Goal: Information Seeking & Learning: Learn about a topic

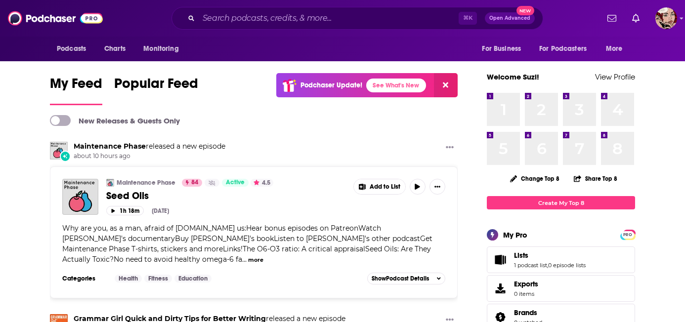
click at [0, 0] on span "Charts" at bounding box center [0, 0] width 0 height 0
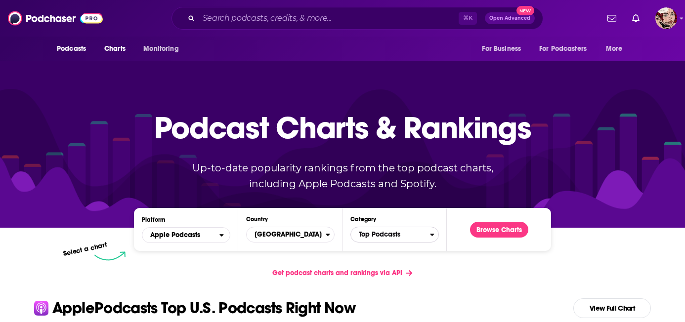
click at [379, 226] on span "Top Podcasts" at bounding box center [390, 234] width 79 height 17
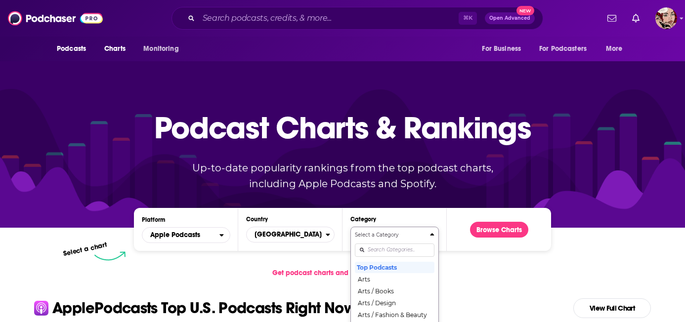
scroll to position [65, 0]
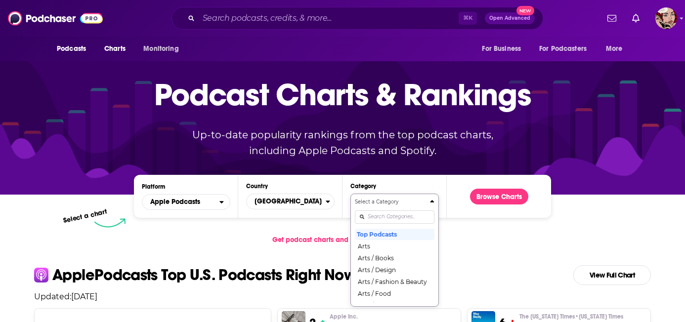
click at [382, 227] on div "Select a Category Top Podcasts Arts Arts / Books Arts / Design Arts / Fashion &…" at bounding box center [395, 250] width 80 height 104
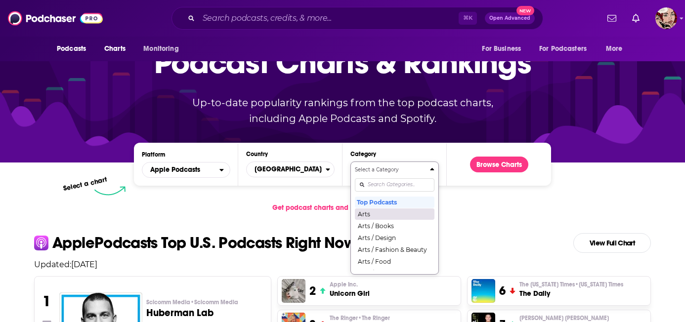
click at [390, 208] on button "Arts" at bounding box center [395, 214] width 80 height 12
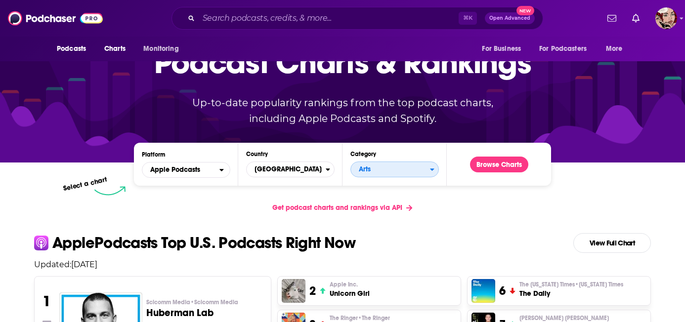
click at [430, 166] on icon "Categories" at bounding box center [432, 169] width 4 height 7
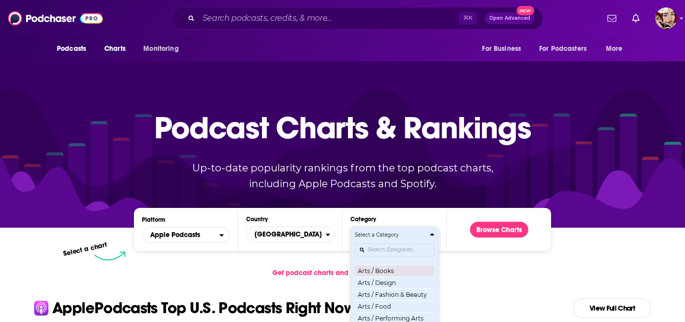
scroll to position [0, 0]
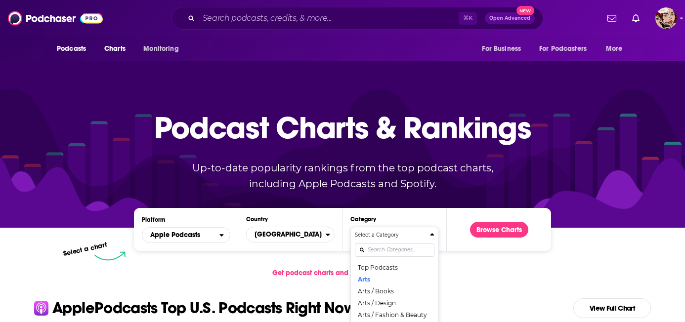
click at [471, 261] on div "Get podcast charts and rankings via API" at bounding box center [342, 273] width 633 height 24
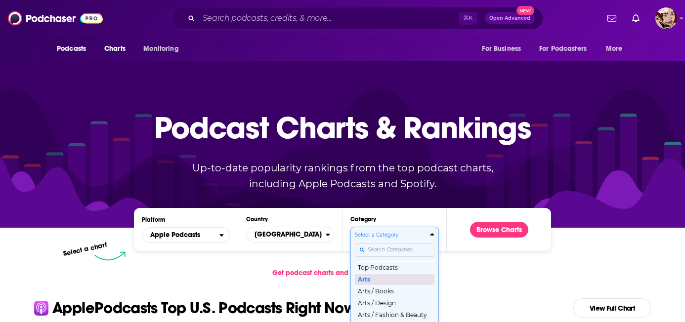
click at [380, 273] on button "Arts" at bounding box center [395, 279] width 80 height 12
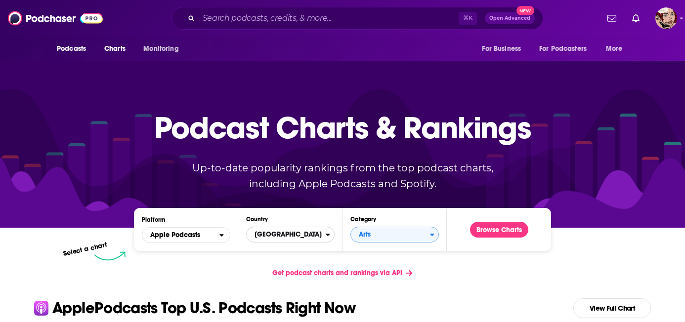
click at [310, 226] on span "[GEOGRAPHIC_DATA]" at bounding box center [286, 234] width 79 height 17
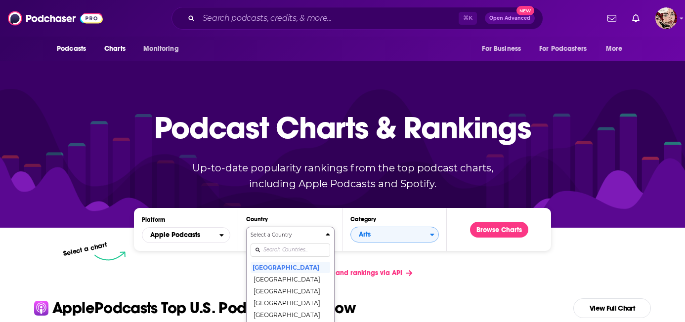
click at [298, 244] on input "Countries" at bounding box center [291, 250] width 80 height 13
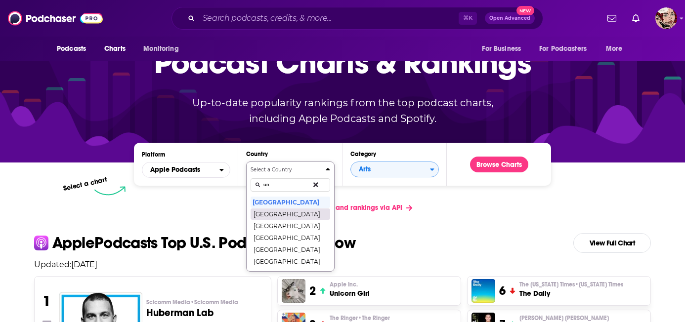
type input "un"
click at [304, 208] on button "[GEOGRAPHIC_DATA]" at bounding box center [291, 214] width 80 height 12
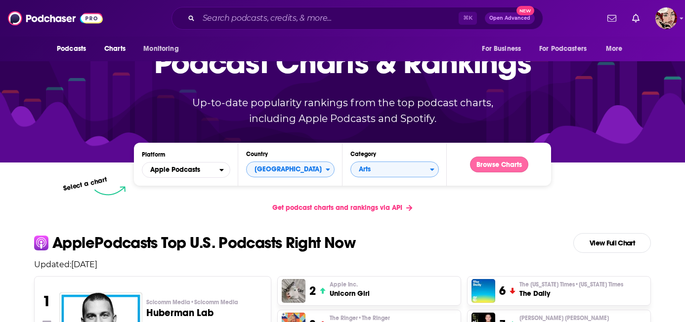
click at [515, 157] on button "Browse Charts" at bounding box center [499, 165] width 58 height 16
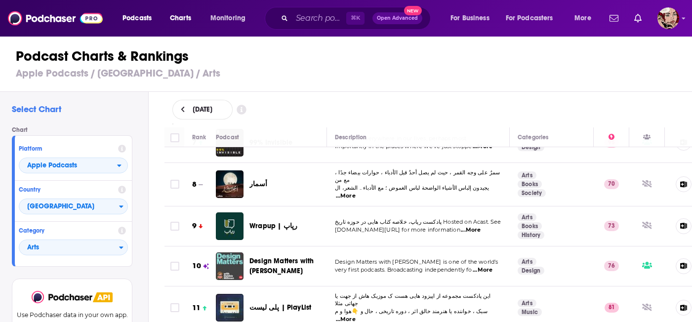
scroll to position [307, 0]
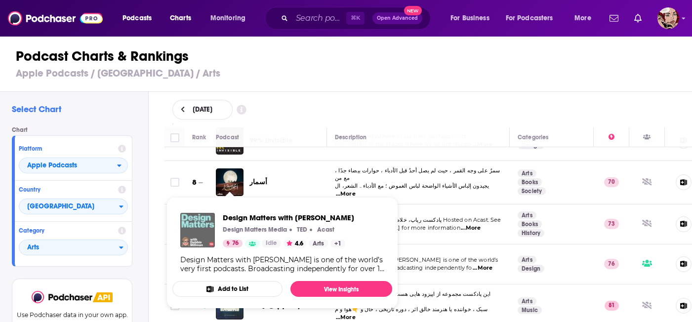
click at [208, 232] on img "Design Matters with Debbie Millman" at bounding box center [197, 230] width 35 height 35
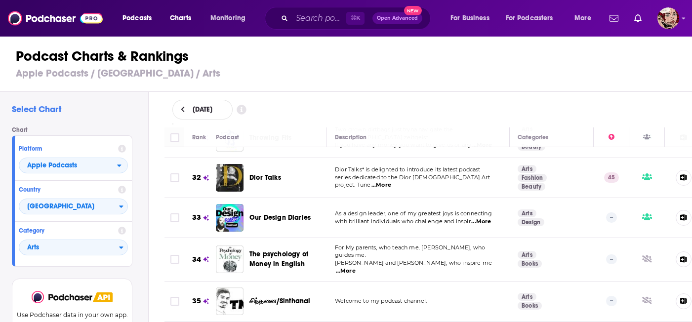
scroll to position [1295, 0]
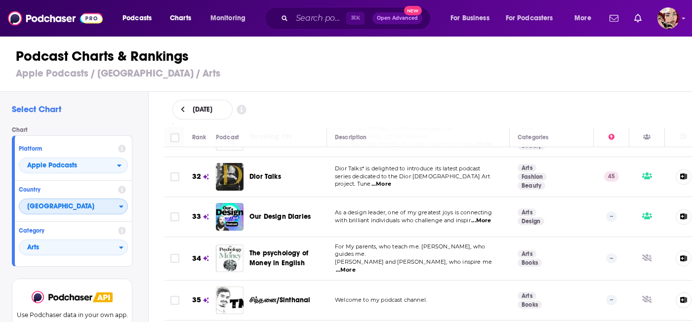
click at [76, 206] on span "[GEOGRAPHIC_DATA]" at bounding box center [69, 207] width 100 height 17
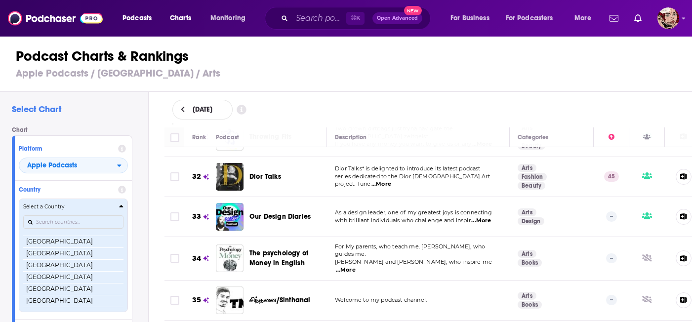
scroll to position [0, 0]
click at [109, 204] on div "Select a Country" at bounding box center [73, 206] width 100 height 7
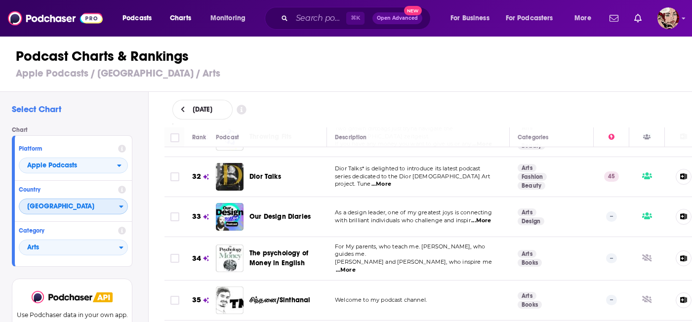
click at [109, 204] on span "[GEOGRAPHIC_DATA]" at bounding box center [69, 207] width 100 height 17
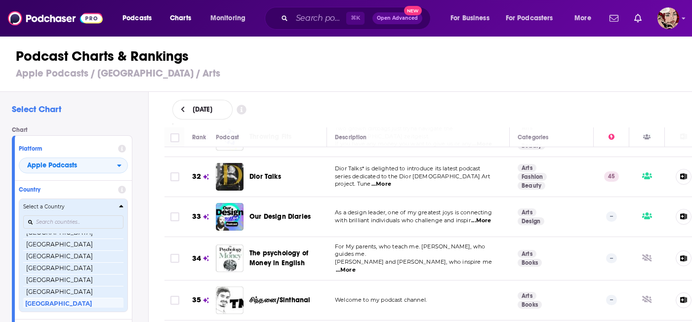
scroll to position [1883, 0]
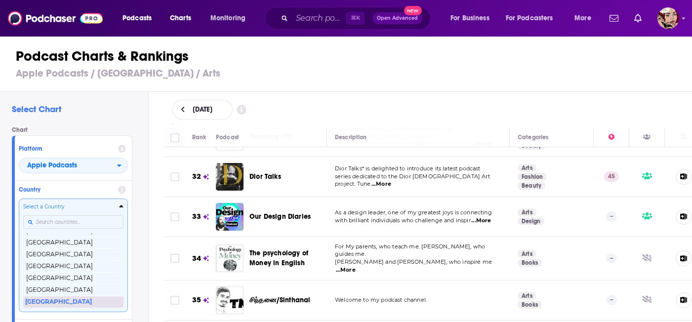
click at [79, 302] on button "[GEOGRAPHIC_DATA]" at bounding box center [73, 302] width 100 height 12
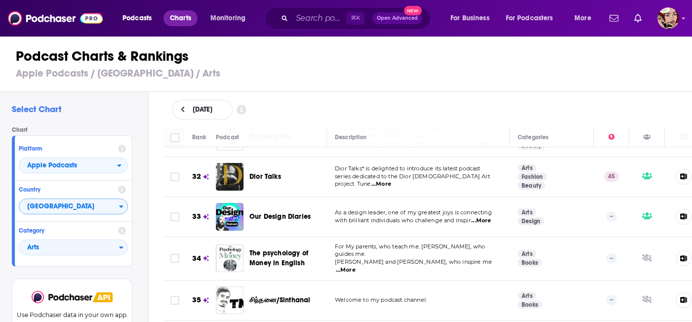
click at [181, 21] on span "Charts" at bounding box center [180, 18] width 21 height 14
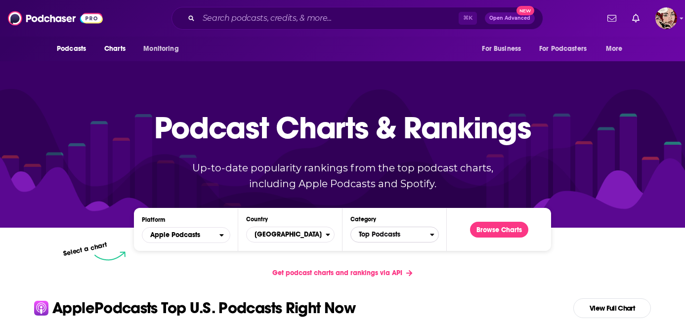
click at [379, 226] on span "Top Podcasts" at bounding box center [390, 234] width 79 height 17
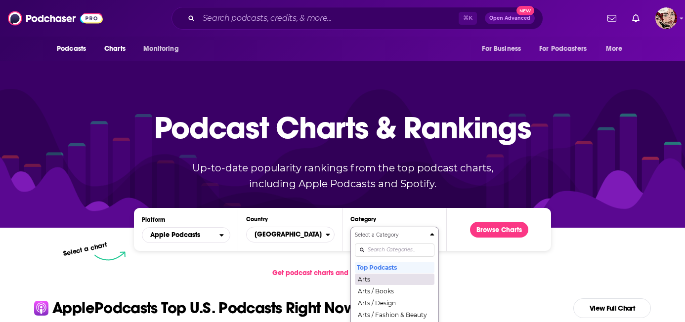
click at [372, 273] on button "Arts" at bounding box center [395, 279] width 80 height 12
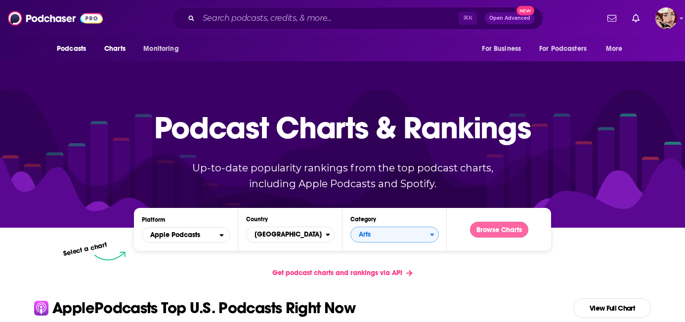
click at [480, 222] on button "Browse Charts" at bounding box center [499, 230] width 58 height 16
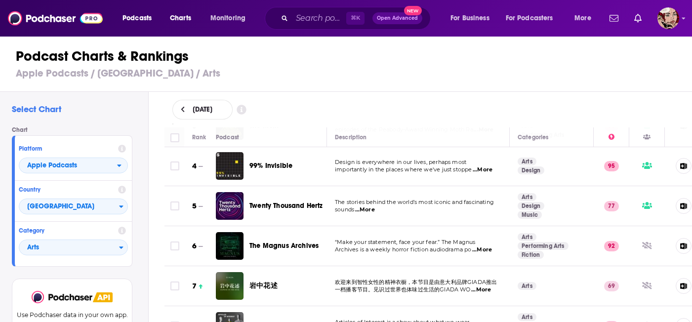
scroll to position [126, 0]
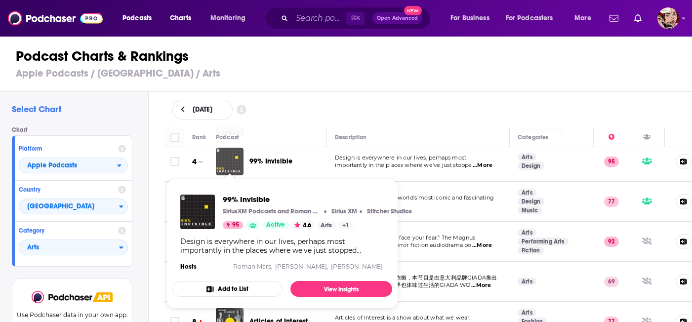
click at [228, 158] on img "99% Invisible" at bounding box center [230, 162] width 28 height 28
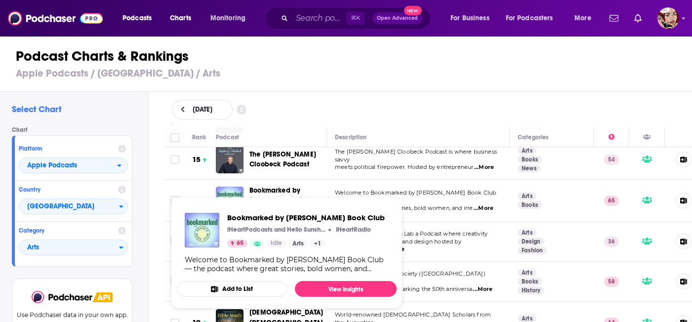
scroll to position [574, 0]
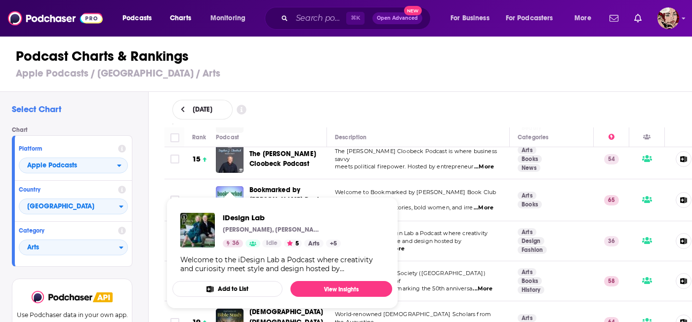
click at [219, 235] on div "iDesign Lab [PERSON_NAME], [PERSON_NAME] 36 Idle 5 Arts + 5" at bounding box center [260, 230] width 161 height 35
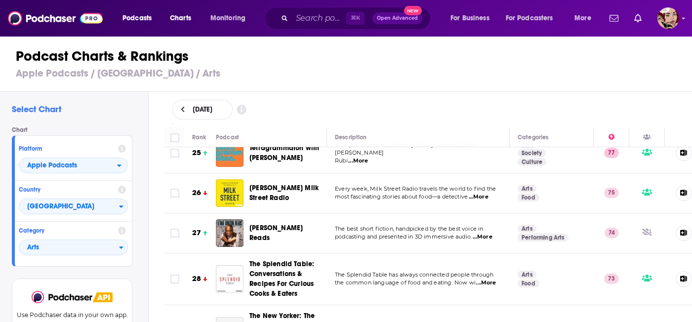
scroll to position [989, 0]
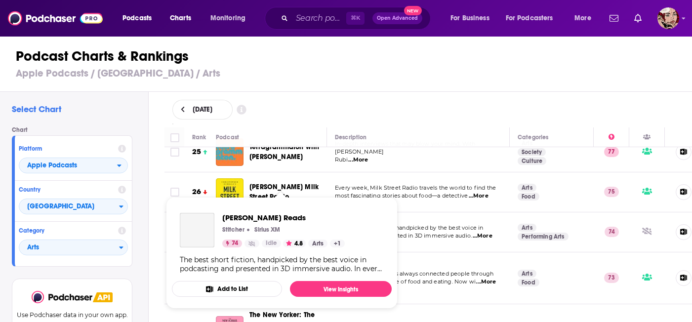
click at [291, 224] on div "[PERSON_NAME] Reads Stitcher Sirius XM 74 Idle 4.8 Arts + 1" at bounding box center [283, 230] width 123 height 35
click at [275, 219] on span "[PERSON_NAME] Reads" at bounding box center [283, 217] width 123 height 9
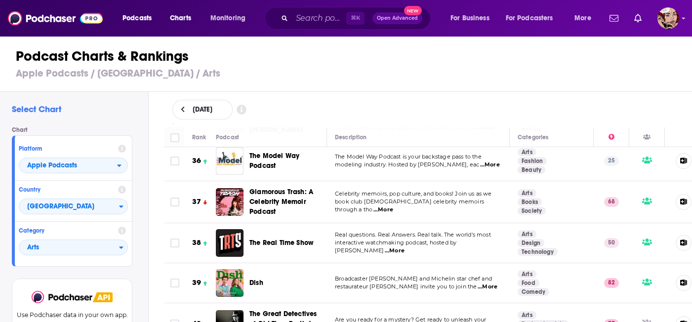
scroll to position [1448, 0]
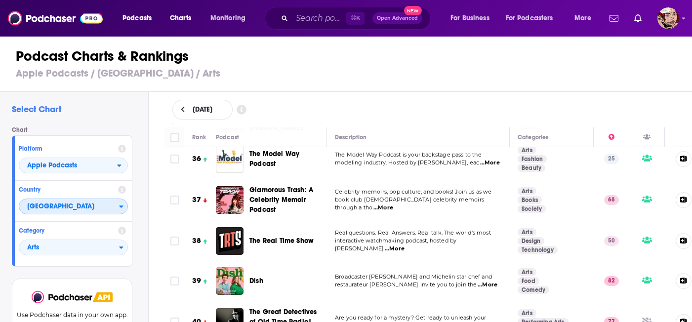
click at [104, 204] on span "[GEOGRAPHIC_DATA]" at bounding box center [69, 207] width 100 height 17
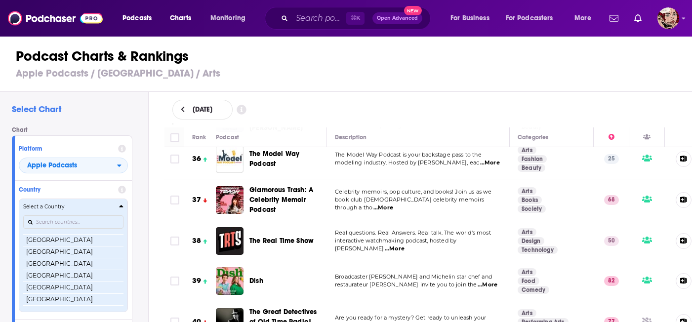
scroll to position [1907, 0]
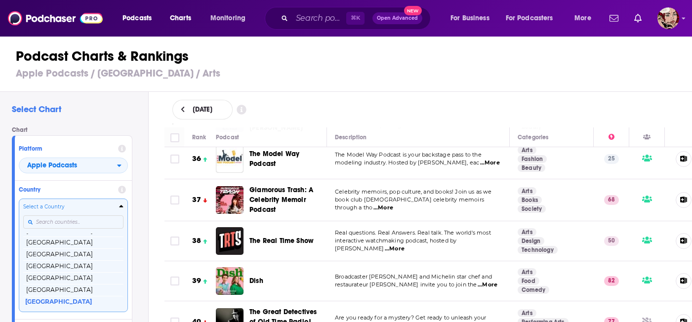
click at [90, 219] on input "Countries" at bounding box center [73, 221] width 100 height 13
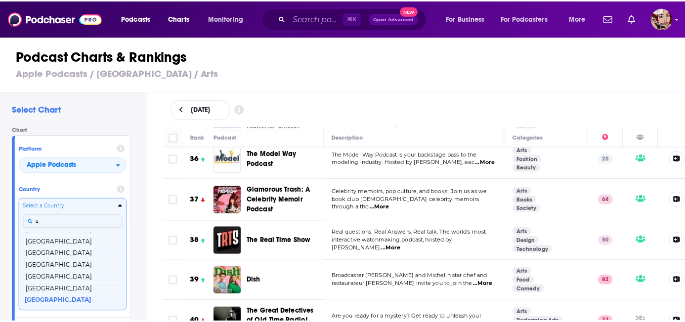
scroll to position [0, 0]
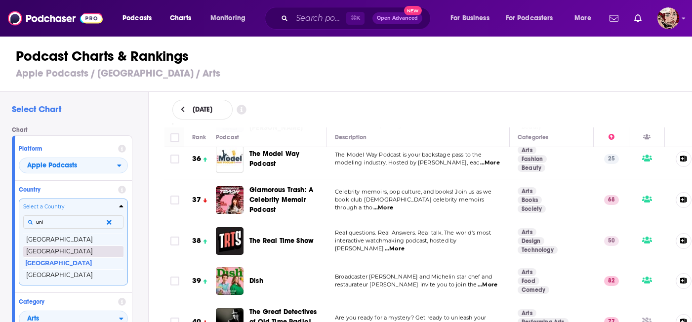
type input "uni"
click at [68, 251] on button "[GEOGRAPHIC_DATA]" at bounding box center [73, 252] width 100 height 12
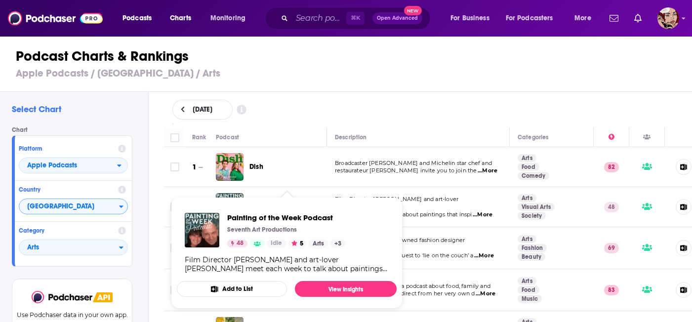
click at [287, 202] on span "Painting of the Week Podcast Seventh Art Productions 48 Idle 5 Arts + 3 Film Di…" at bounding box center [287, 253] width 220 height 112
click at [271, 217] on span "Painting of the Week Podcast" at bounding box center [286, 217] width 118 height 9
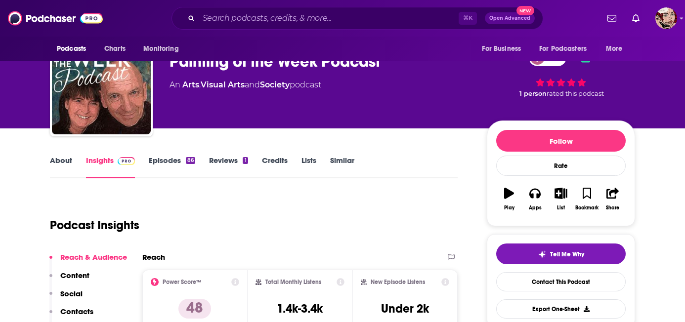
scroll to position [31, 0]
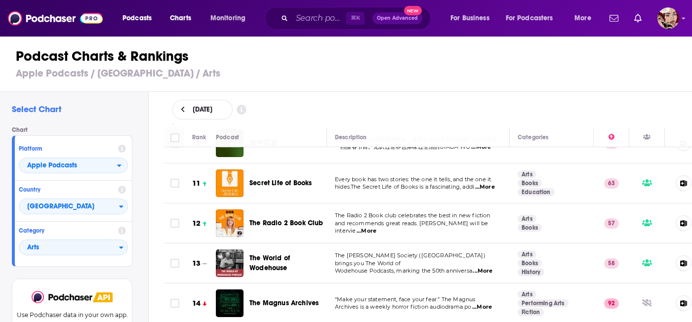
scroll to position [394, 0]
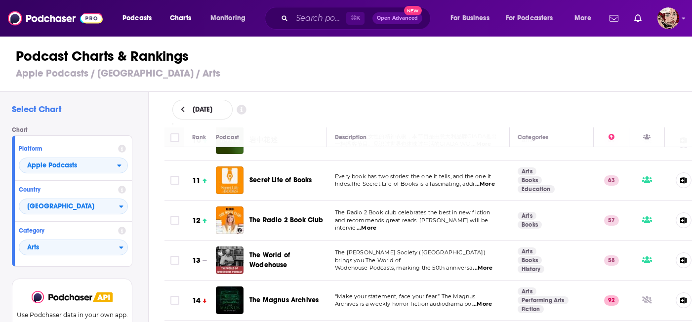
click at [297, 216] on span "The Radio 2 Book Club" at bounding box center [287, 220] width 74 height 8
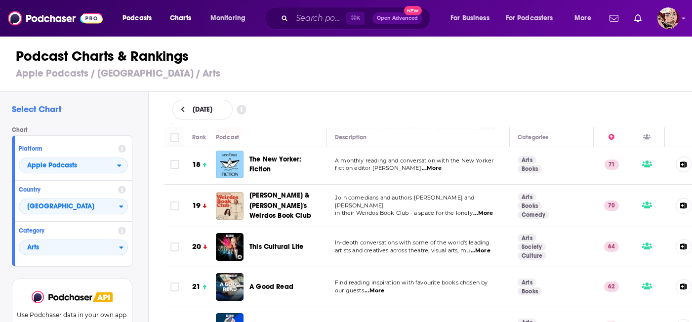
scroll to position [684, 0]
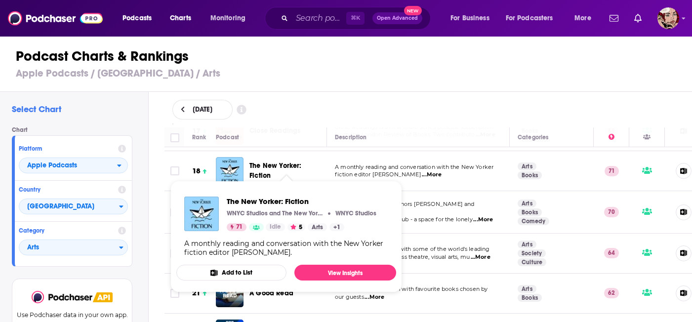
click at [299, 163] on span "The New Yorker: Fiction" at bounding box center [276, 171] width 52 height 18
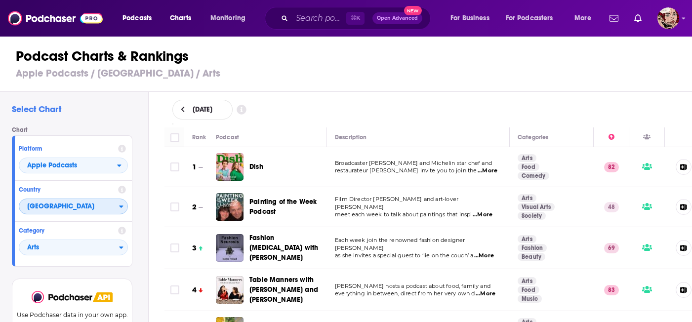
click at [99, 207] on span "[GEOGRAPHIC_DATA]" at bounding box center [69, 207] width 100 height 17
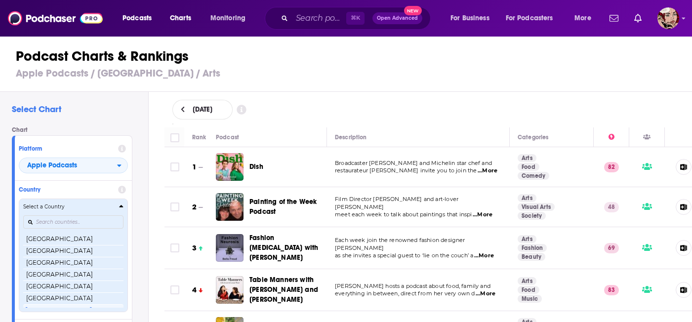
scroll to position [1895, 0]
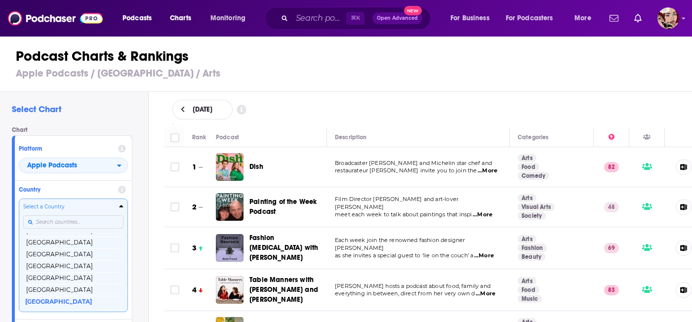
click at [87, 220] on input "Countries" at bounding box center [73, 221] width 100 height 13
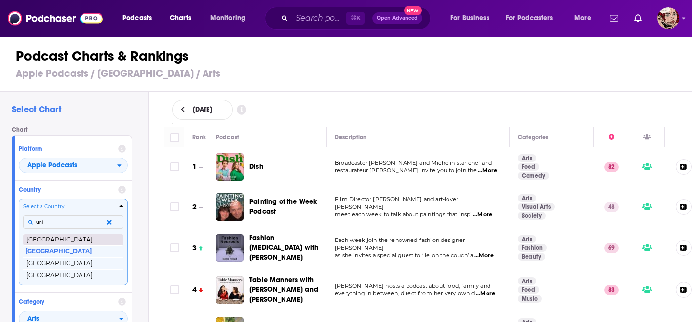
type input "uni"
click at [82, 242] on button "[GEOGRAPHIC_DATA]" at bounding box center [73, 240] width 100 height 12
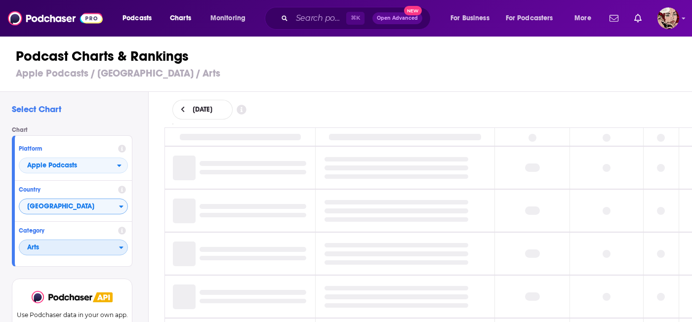
click at [76, 248] on span "Arts" at bounding box center [69, 248] width 100 height 17
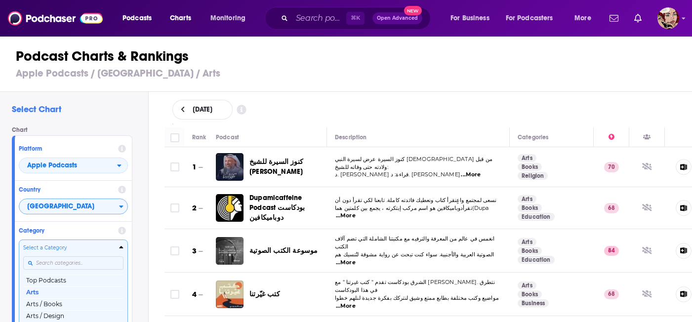
click at [71, 260] on div "Select a Category Top Podcasts Arts Arts / Books Arts / Design Arts / Fashion &…" at bounding box center [73, 296] width 100 height 104
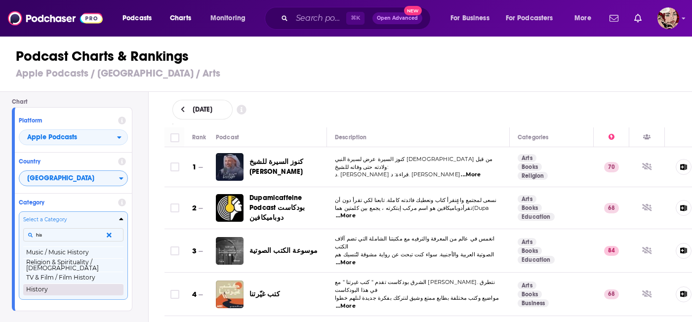
type input "his"
click at [61, 292] on button "History" at bounding box center [73, 290] width 100 height 12
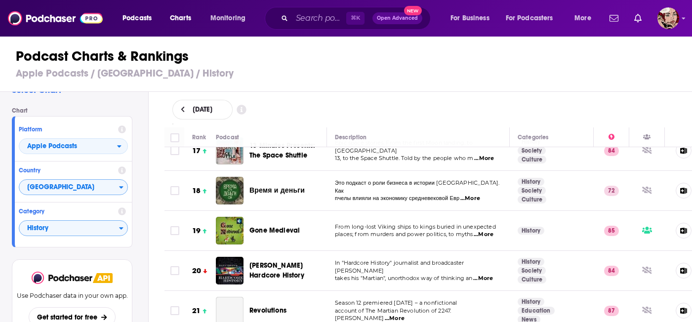
scroll to position [672, 0]
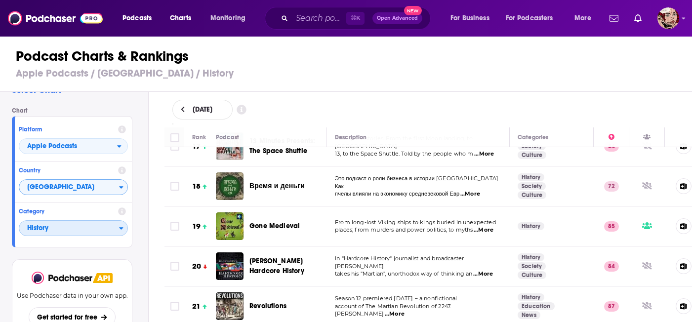
click at [93, 229] on span "History" at bounding box center [69, 228] width 100 height 17
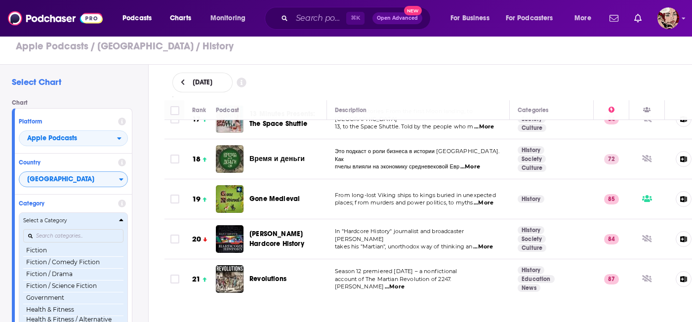
scroll to position [371, 0]
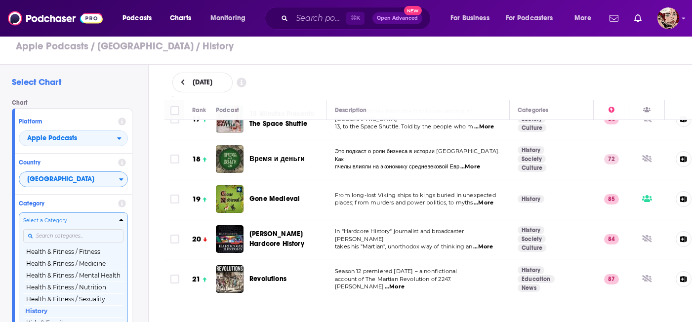
click at [88, 233] on input "Categories" at bounding box center [73, 235] width 100 height 13
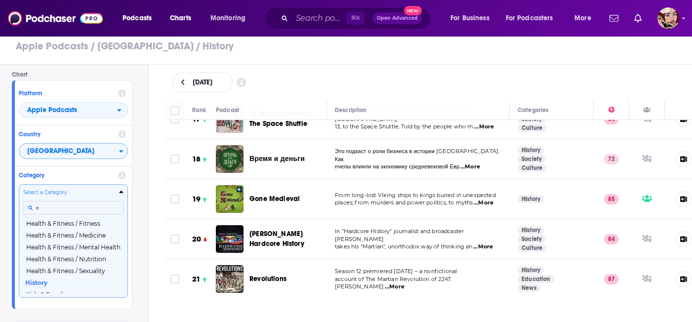
scroll to position [0, 0]
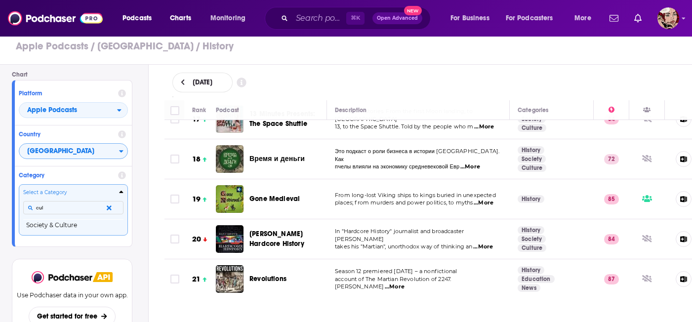
type input "cul"
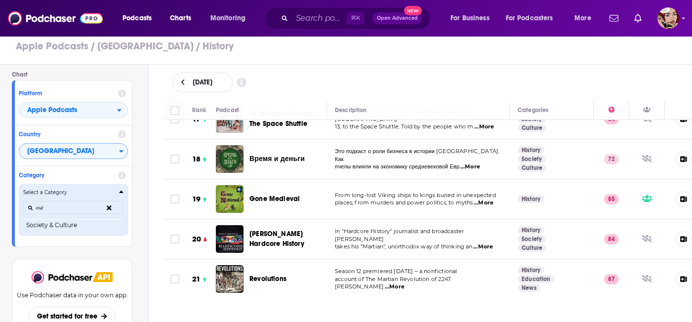
click at [83, 232] on button "Select a Category cul Society & Culture" at bounding box center [73, 209] width 109 height 51
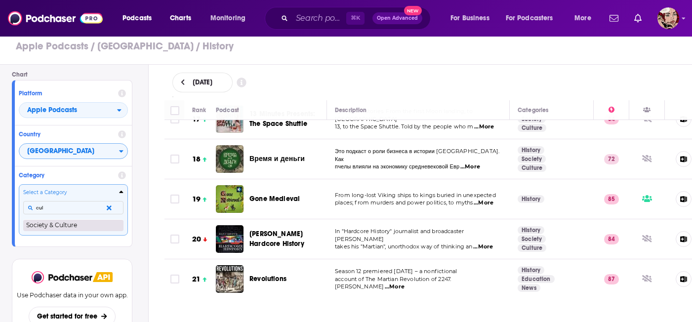
click at [72, 228] on button "Society & Culture" at bounding box center [73, 225] width 100 height 12
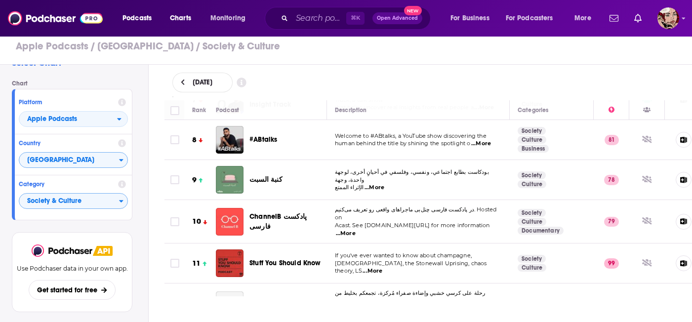
scroll to position [289, 0]
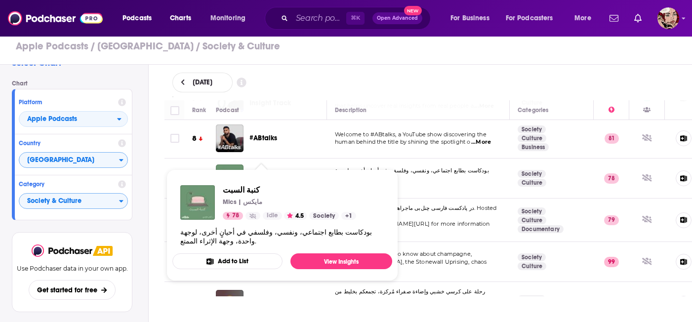
click at [228, 164] on span "كنبة السبت Mics | مايكس 78 Idle 4.5 Society + 1 بودكاست بطابع اجتماعي، ونفسي، و…" at bounding box center [283, 226] width 232 height 124
click at [226, 189] on span "كنبة السبت" at bounding box center [289, 189] width 133 height 9
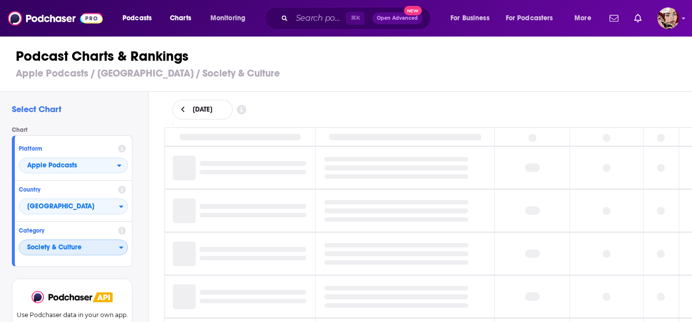
click at [75, 247] on span "Society & Culture" at bounding box center [69, 248] width 100 height 17
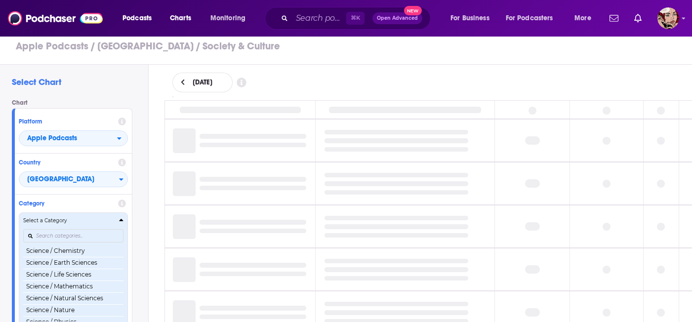
scroll to position [918, 0]
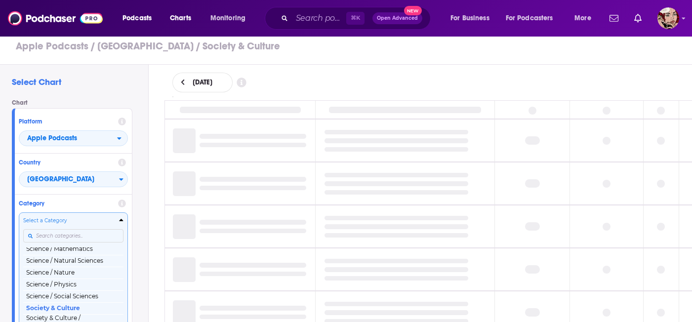
click at [79, 236] on div "Categories" at bounding box center [73, 236] width 100 height 23
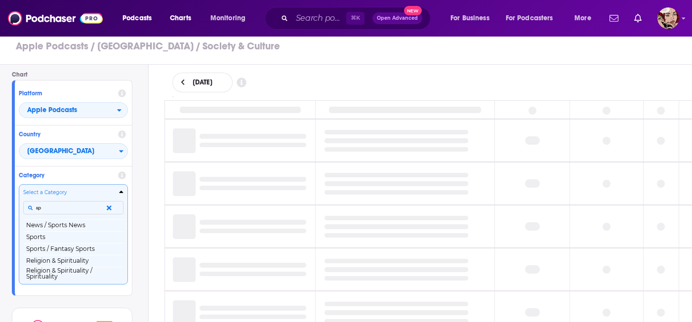
scroll to position [0, 0]
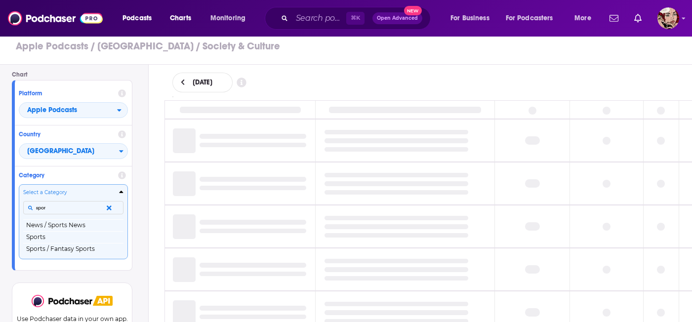
type input "sport"
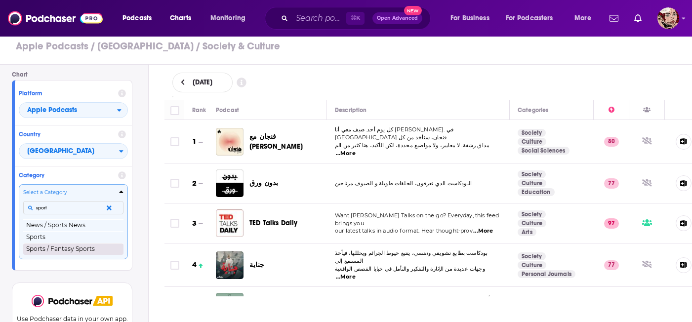
click at [83, 248] on button "Sports / Fantasy Sports" at bounding box center [73, 249] width 100 height 12
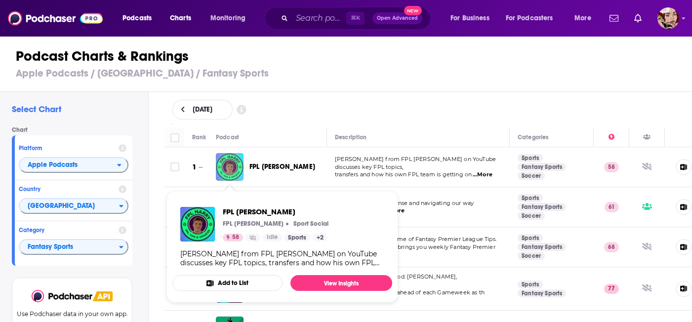
click at [231, 167] on img "FPL Harry" at bounding box center [230, 167] width 28 height 28
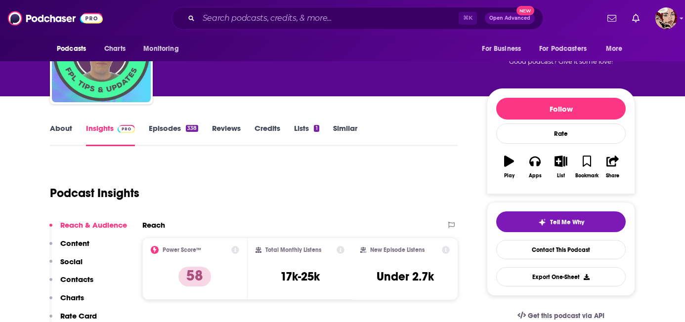
scroll to position [66, 0]
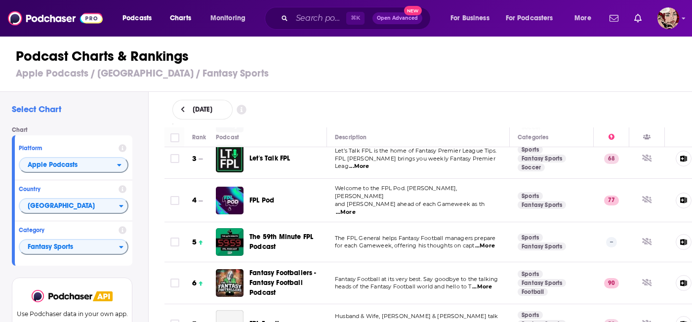
scroll to position [90, 0]
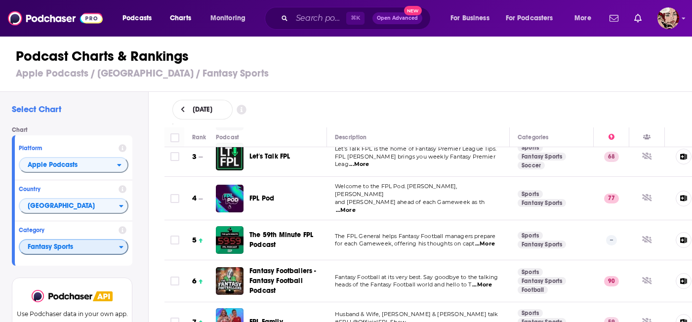
click at [91, 242] on span "Fantasy Sports" at bounding box center [69, 247] width 99 height 17
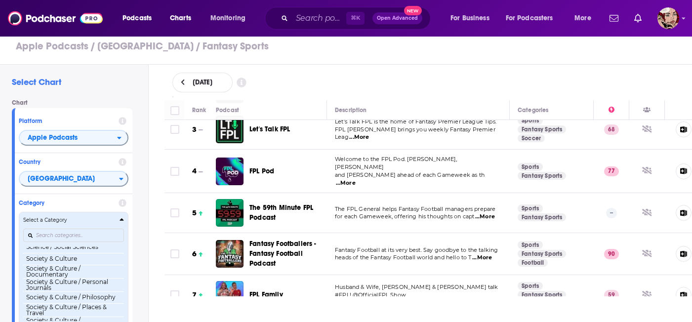
scroll to position [1044, 0]
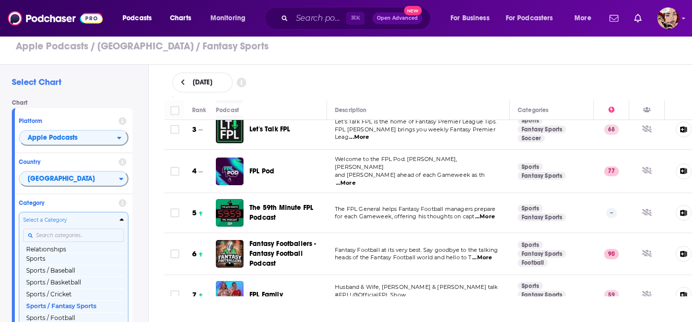
click at [91, 232] on input "Categories" at bounding box center [73, 235] width 101 height 13
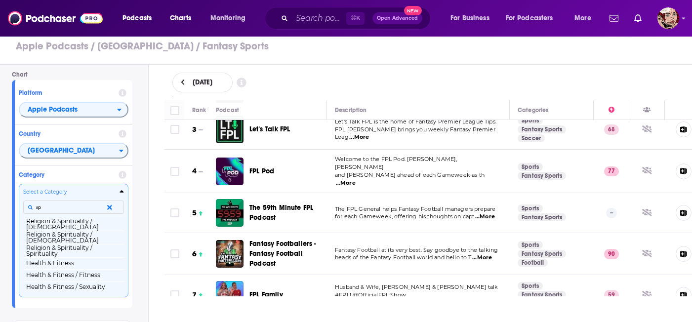
scroll to position [0, 0]
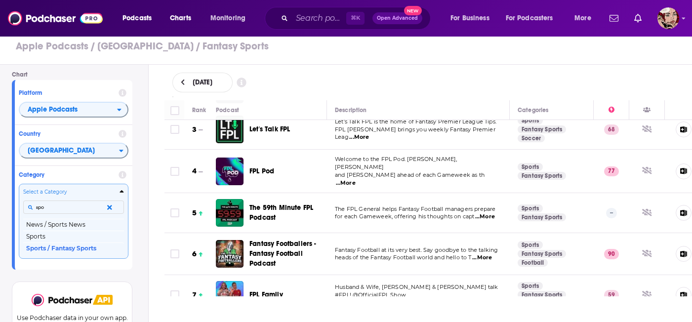
type input "spor"
click at [82, 236] on button "Sports" at bounding box center [73, 237] width 101 height 12
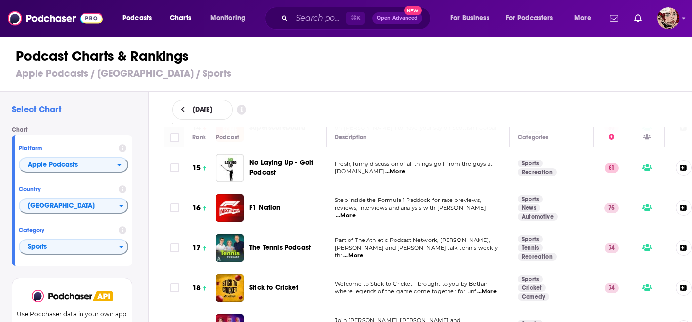
scroll to position [568, 1]
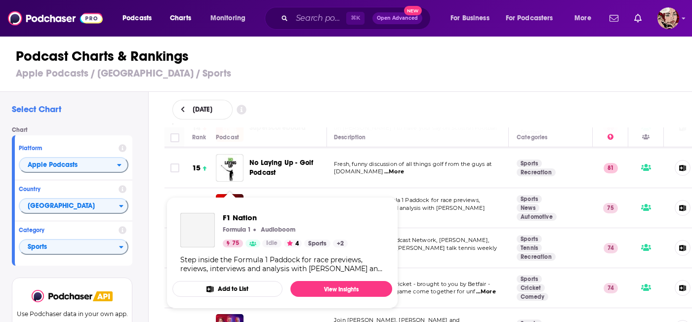
click at [230, 203] on span "F1 Nation Formula 1 Audioboom 75 Idle 4 Sports + 2 Step inside the Formula 1 Pa…" at bounding box center [282, 253] width 220 height 112
click at [231, 215] on span "F1 Nation" at bounding box center [285, 217] width 125 height 9
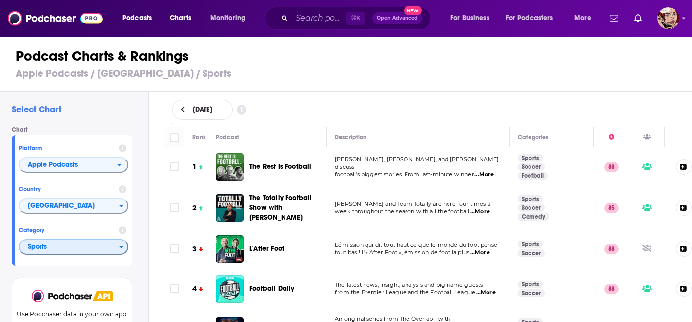
click at [63, 253] on span "Sports" at bounding box center [69, 247] width 99 height 17
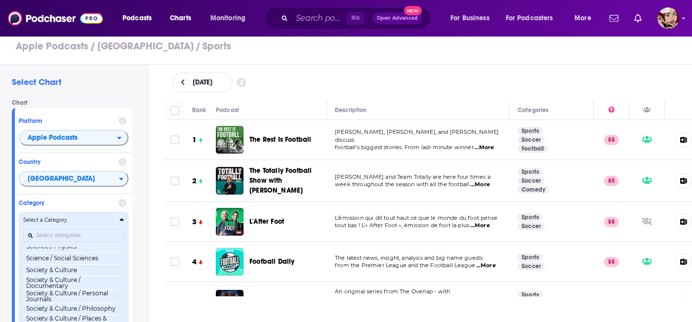
scroll to position [996, 0]
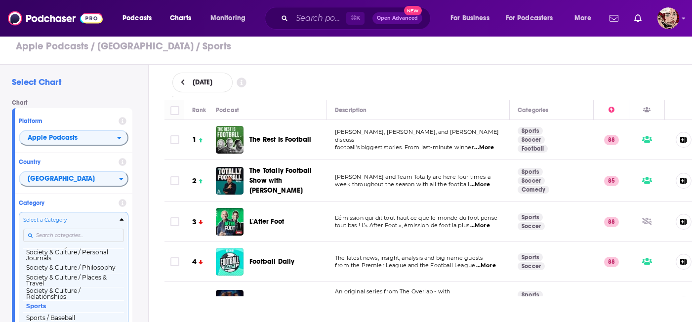
click at [74, 236] on input "Categories" at bounding box center [73, 235] width 101 height 13
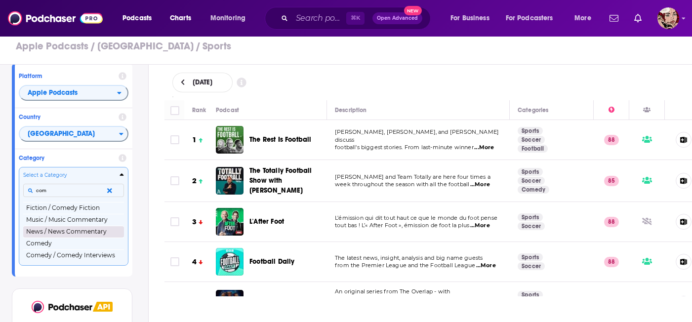
scroll to position [48, 0]
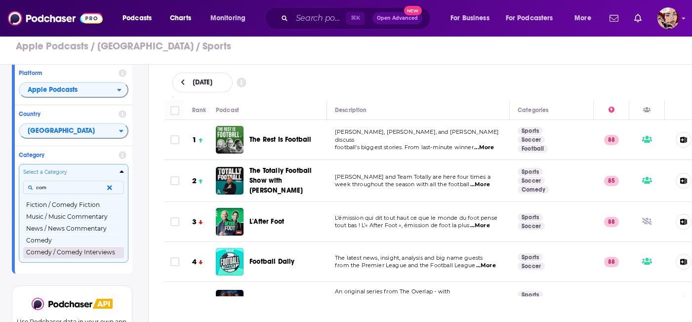
type input "com"
click at [72, 255] on button "Comedy / Comedy Interviews" at bounding box center [73, 253] width 101 height 12
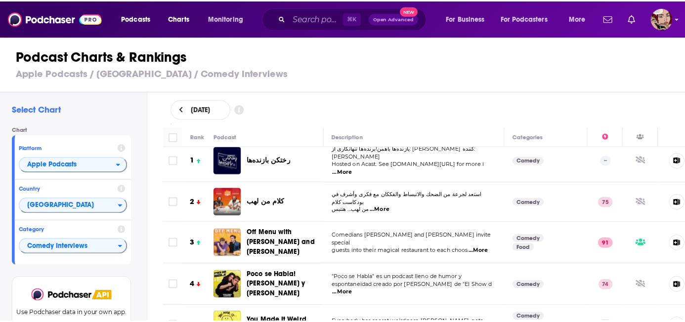
scroll to position [8, 0]
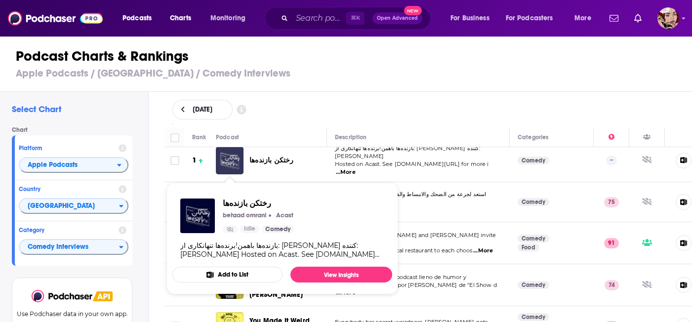
click at [236, 158] on img "رختکن بازنده‌ها" at bounding box center [230, 161] width 28 height 28
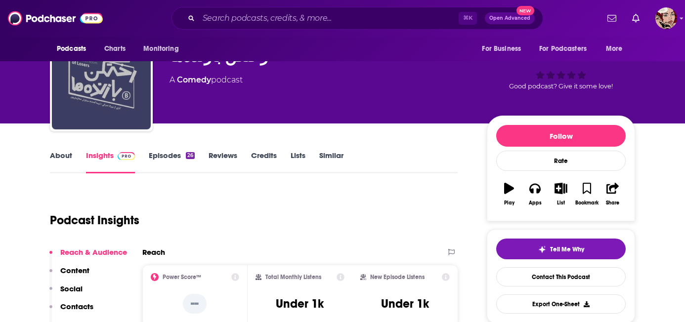
scroll to position [54, 0]
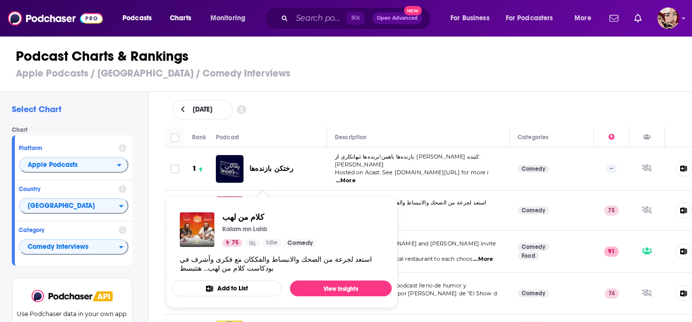
click at [259, 206] on div "كلام من لهب Kalam mn Lahb 75 Idle Comedy استعد لجرعة من الضحك والانبساط والفككا…" at bounding box center [282, 243] width 220 height 76
click at [93, 252] on span "Comedy Interviews" at bounding box center [69, 247] width 99 height 17
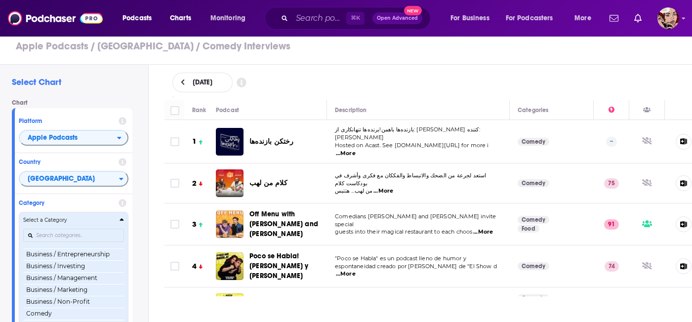
scroll to position [129, 0]
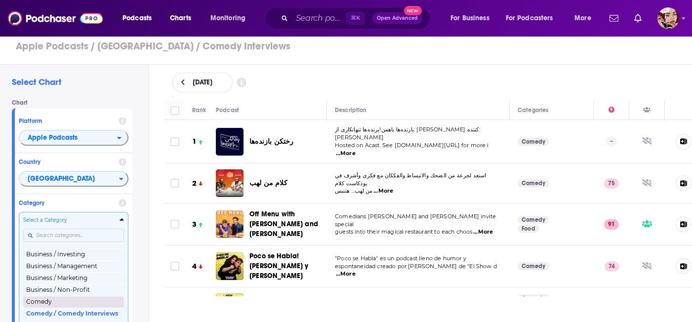
click at [68, 305] on button "Comedy" at bounding box center [73, 302] width 101 height 12
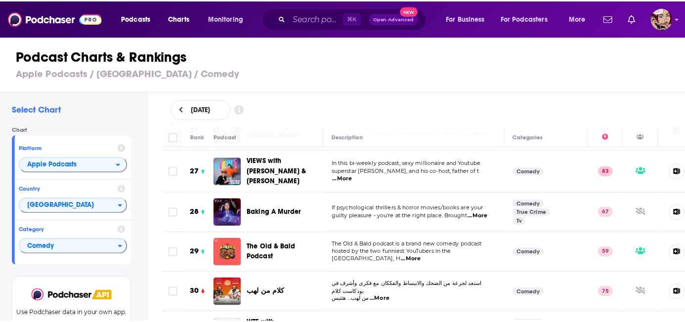
scroll to position [1073, 0]
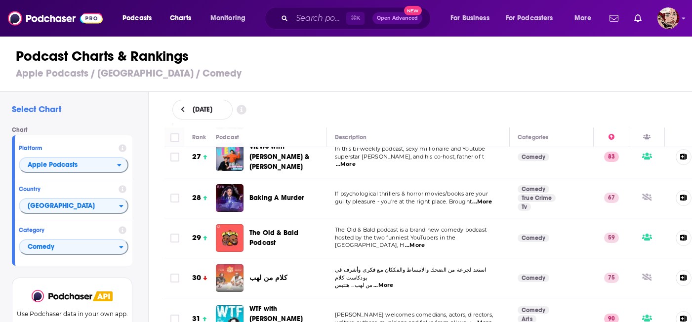
click at [233, 258] on div "Podcasts Charts Monitoring ⌘ K Open Advanced New For Business For Podcasters Mo…" at bounding box center [346, 161] width 692 height 322
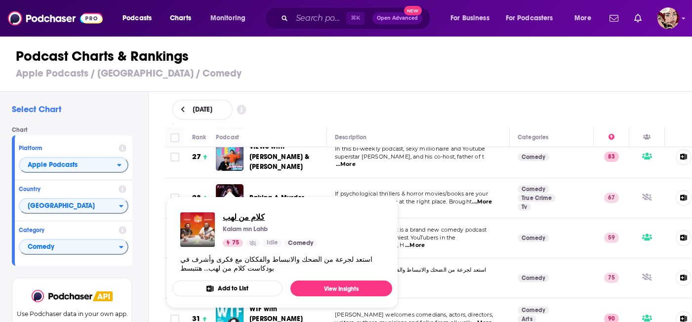
click at [237, 217] on span "كلام من لهب" at bounding box center [270, 216] width 94 height 9
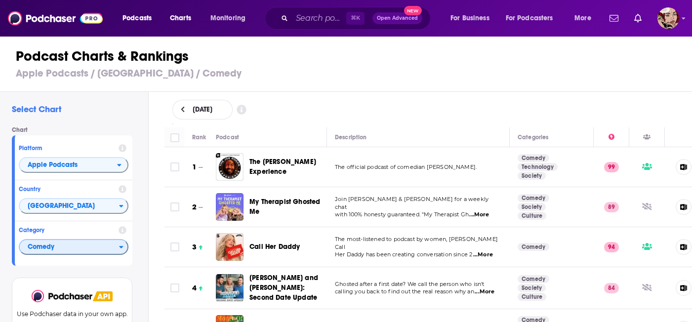
click at [56, 249] on span "Comedy" at bounding box center [69, 247] width 99 height 17
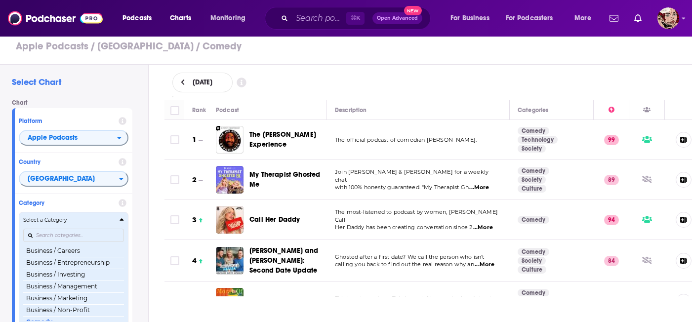
scroll to position [116, 0]
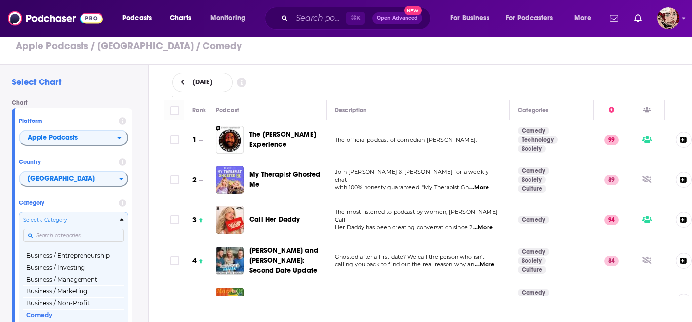
click at [64, 233] on input "Categories" at bounding box center [73, 235] width 101 height 13
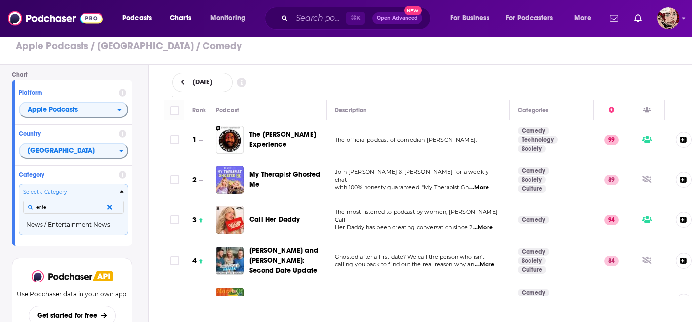
scroll to position [0, 0]
type input "enter"
click at [74, 227] on button "News / Entertainment News" at bounding box center [73, 225] width 101 height 12
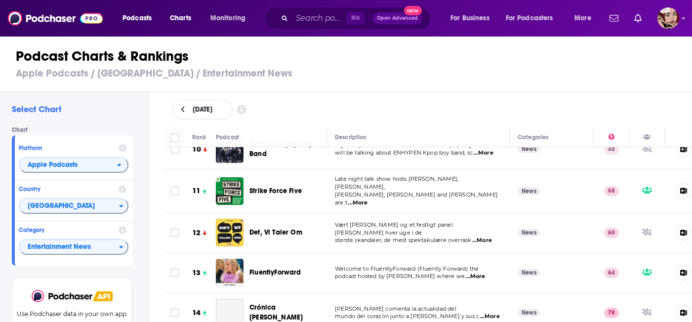
scroll to position [382, 0]
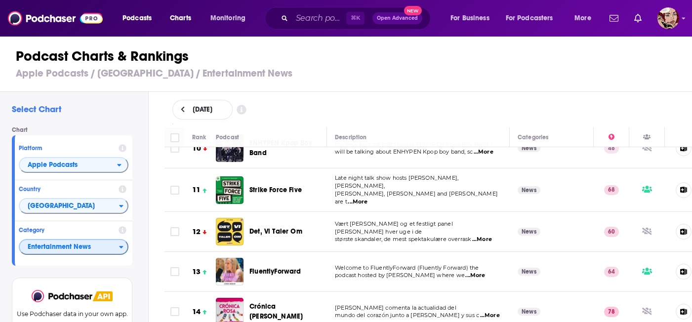
click at [97, 244] on span "Entertainment News" at bounding box center [69, 247] width 99 height 17
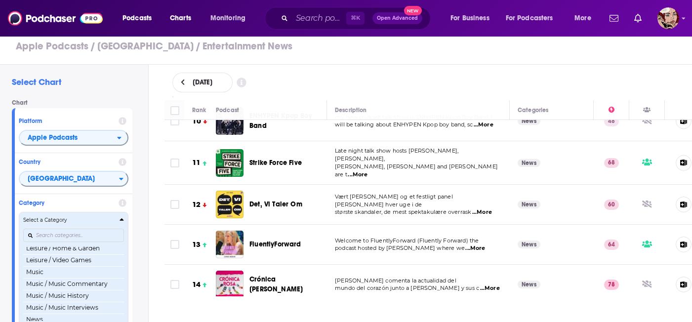
scroll to position [636, 0]
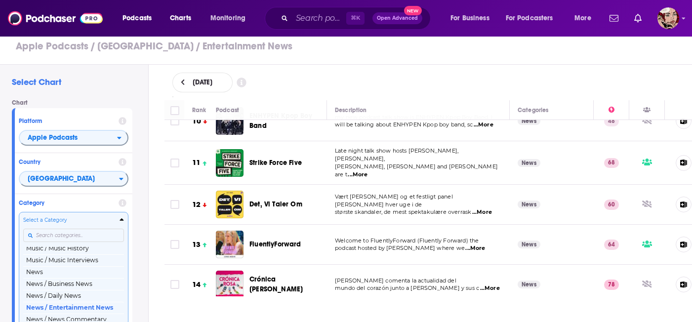
click at [91, 238] on input "Categories" at bounding box center [73, 235] width 101 height 13
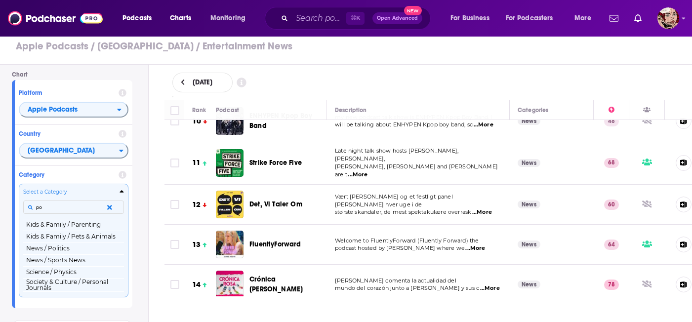
scroll to position [0, 0]
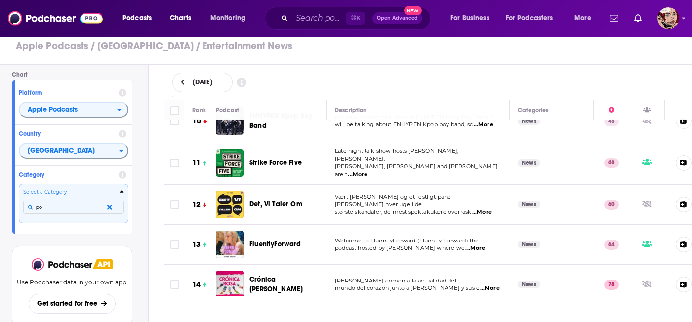
type input "p"
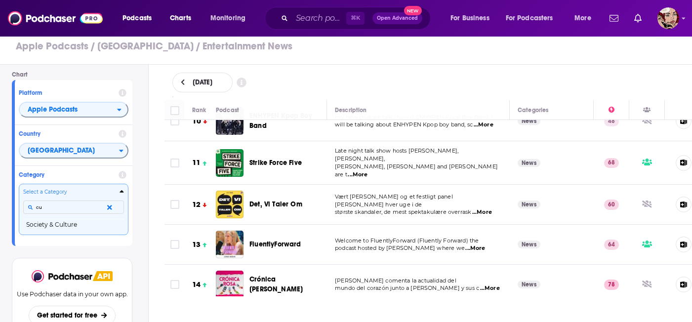
type input "c"
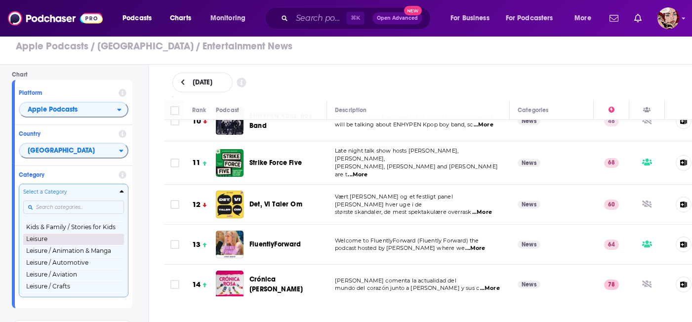
scroll to position [487, 0]
click at [80, 244] on button "Leisure" at bounding box center [73, 239] width 101 height 12
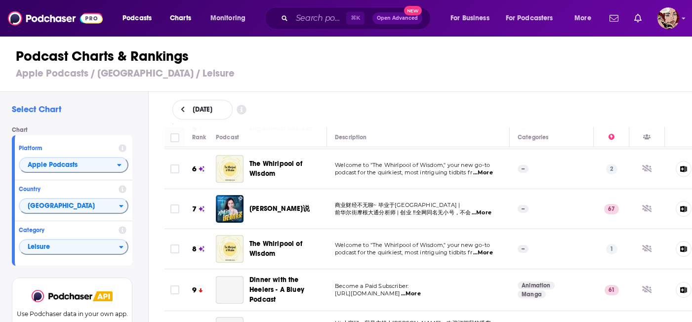
scroll to position [206, 0]
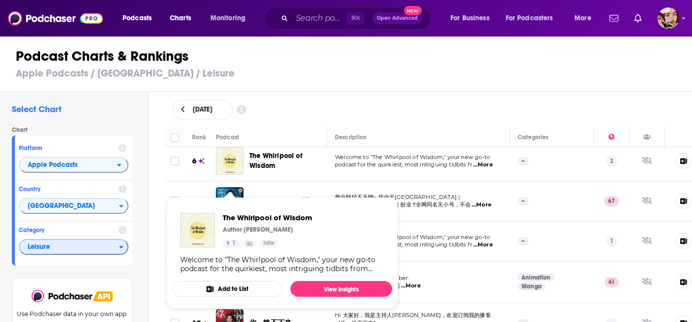
click at [82, 256] on span "Leisure" at bounding box center [69, 247] width 99 height 17
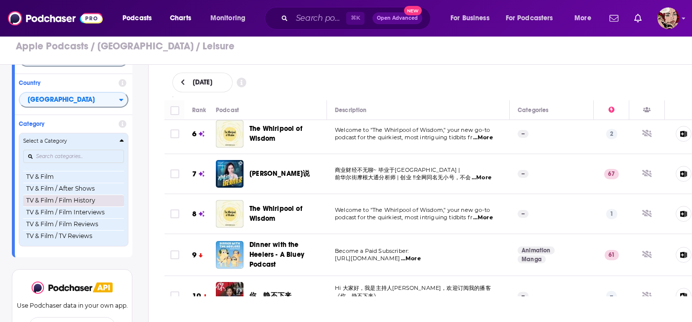
scroll to position [82, 0]
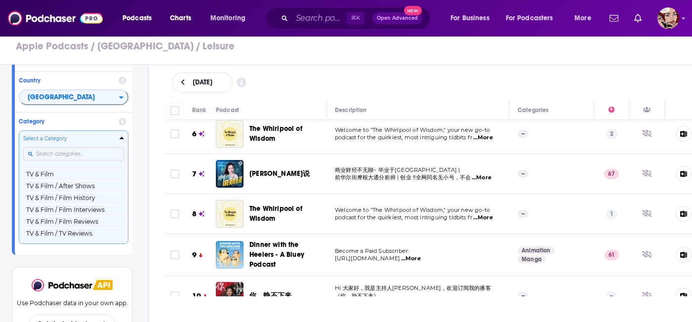
click at [106, 154] on input "Categories" at bounding box center [73, 153] width 101 height 13
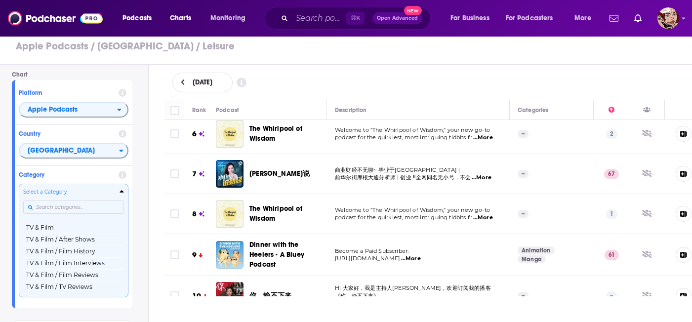
scroll to position [28, 0]
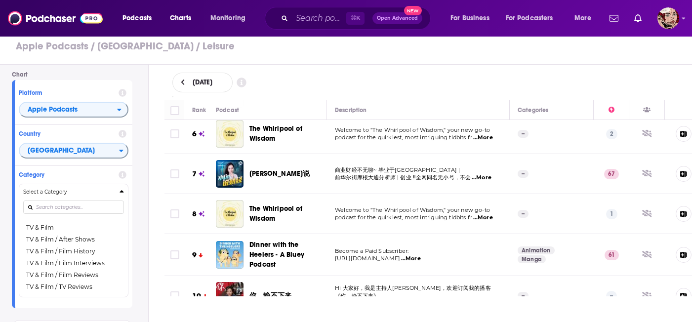
type input "p"
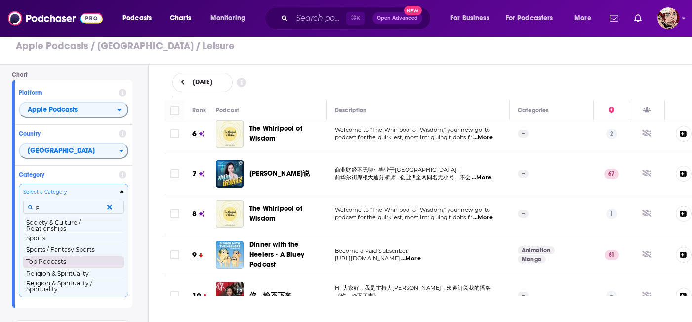
click at [55, 261] on button "Top Podcasts" at bounding box center [73, 262] width 101 height 12
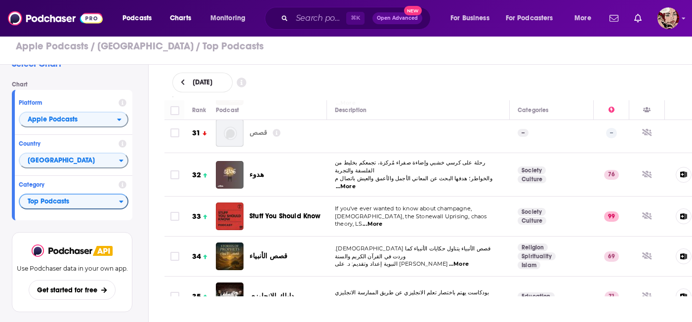
scroll to position [1241, 0]
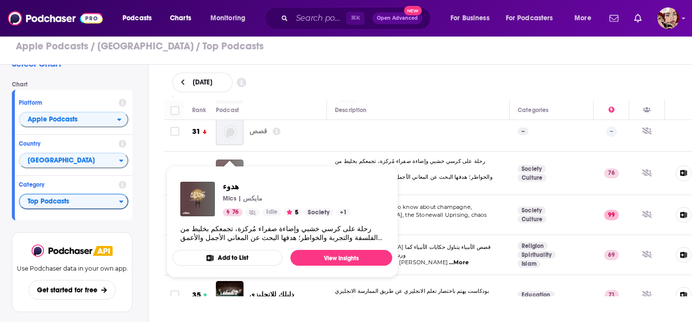
click at [233, 160] on img "هدوء" at bounding box center [230, 174] width 28 height 28
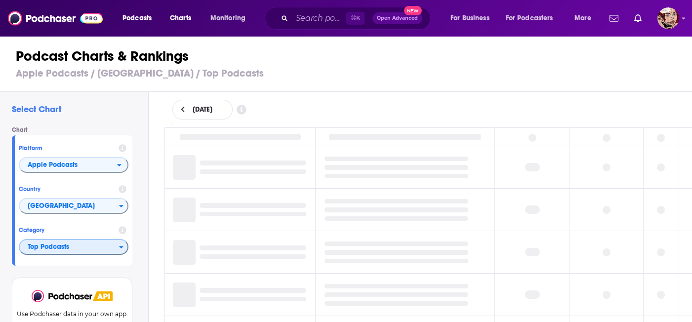
click at [66, 248] on span "Top Podcasts" at bounding box center [69, 247] width 99 height 17
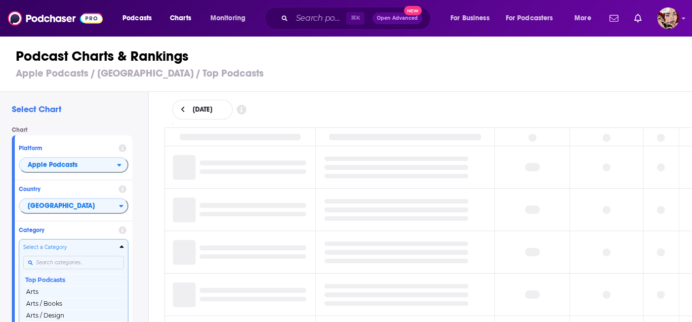
click at [59, 262] on div "Categories" at bounding box center [73, 263] width 101 height 23
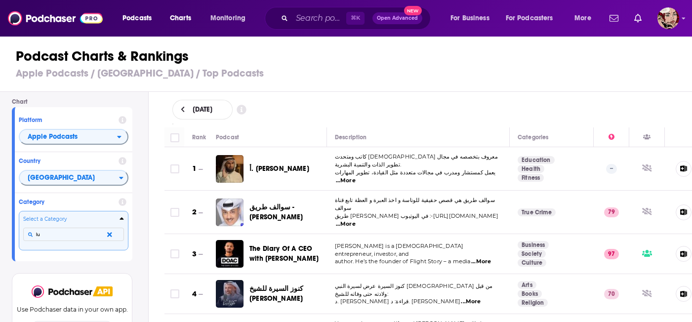
type input "l"
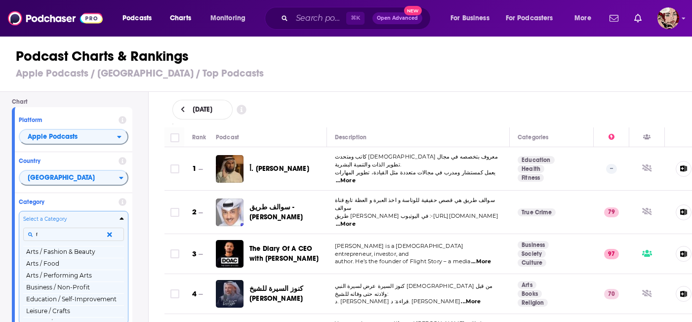
type input "fa"
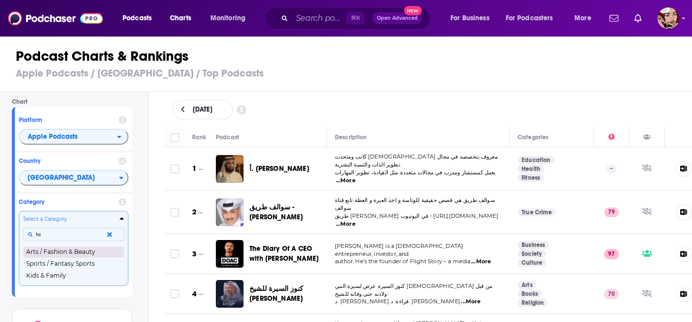
click at [78, 250] on button "Arts / Fashion & Beauty" at bounding box center [73, 252] width 101 height 12
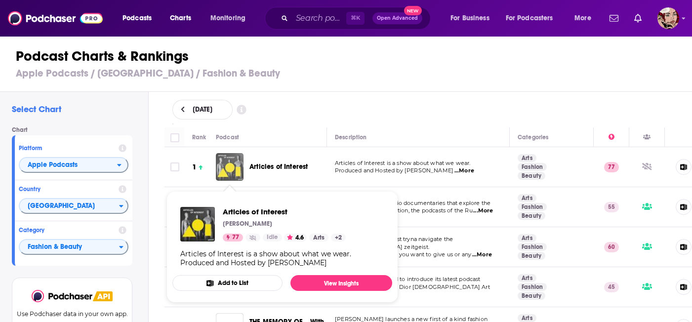
click at [232, 166] on img "Articles of Interest" at bounding box center [230, 167] width 28 height 28
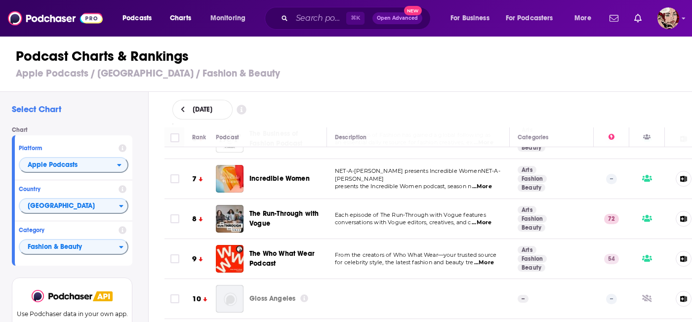
scroll to position [229, 0]
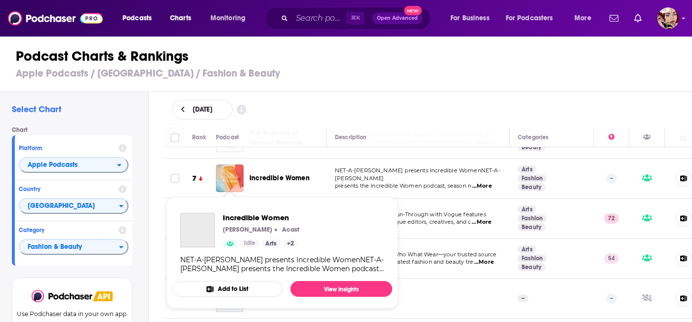
click at [234, 180] on img "Incredible Women" at bounding box center [230, 179] width 28 height 28
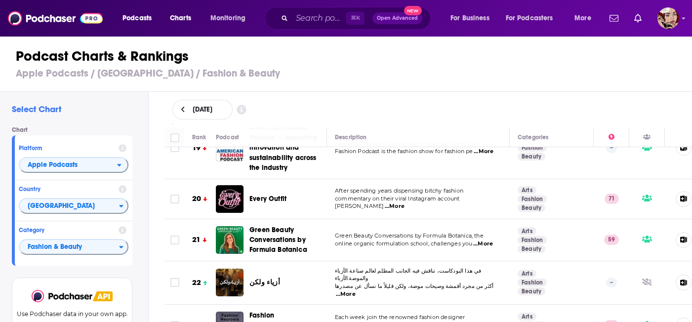
scroll to position [770, 0]
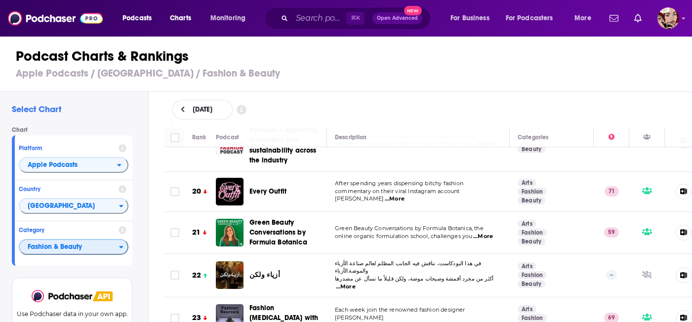
click at [100, 246] on span "Fashion & Beauty" at bounding box center [69, 247] width 99 height 17
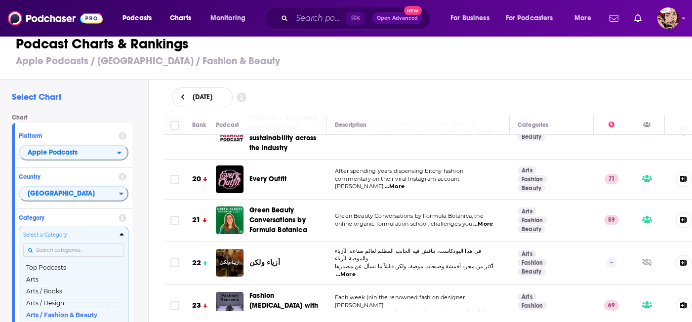
click at [89, 246] on input "Categories" at bounding box center [73, 250] width 101 height 13
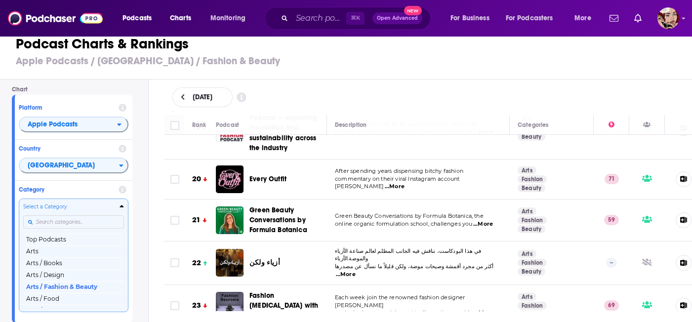
scroll to position [28, 0]
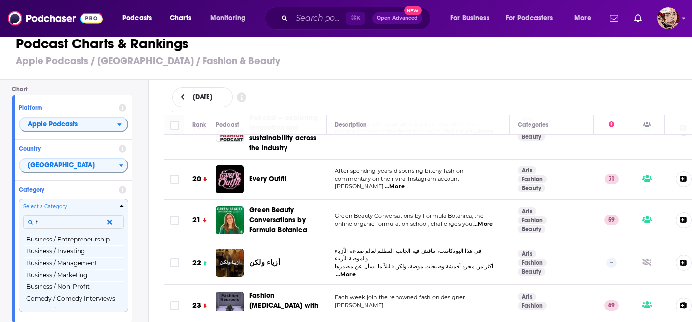
type input "tr"
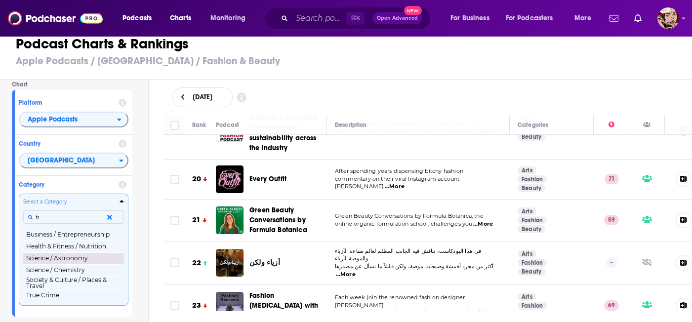
scroll to position [35, 0]
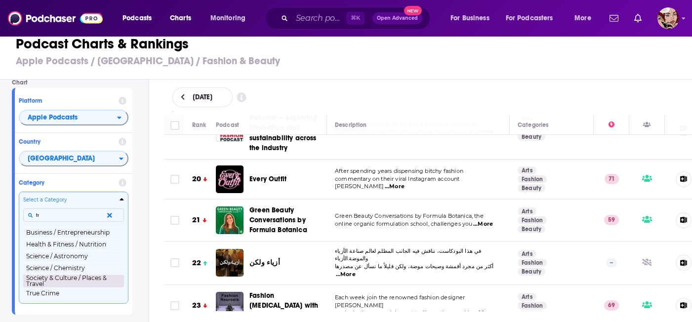
click at [89, 277] on button "Society & Culture / Places & Travel" at bounding box center [73, 280] width 101 height 13
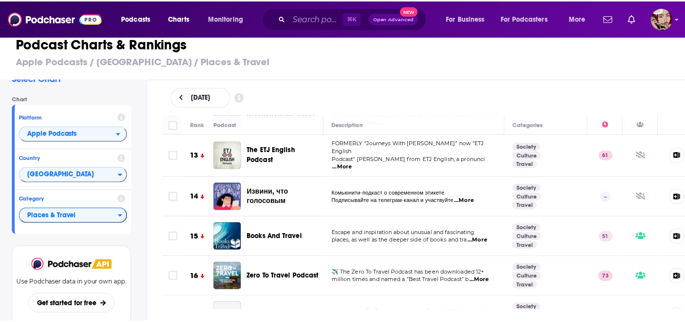
scroll to position [498, 0]
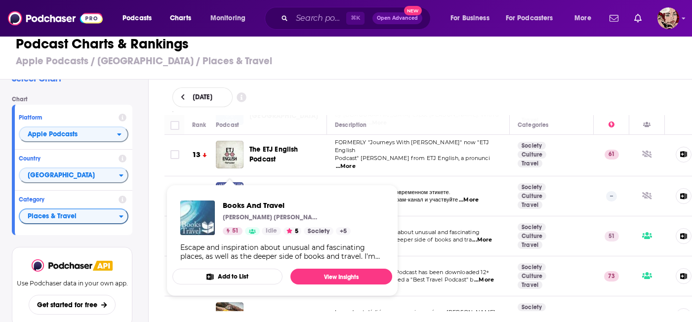
click at [199, 212] on img "Books And Travel" at bounding box center [197, 218] width 35 height 35
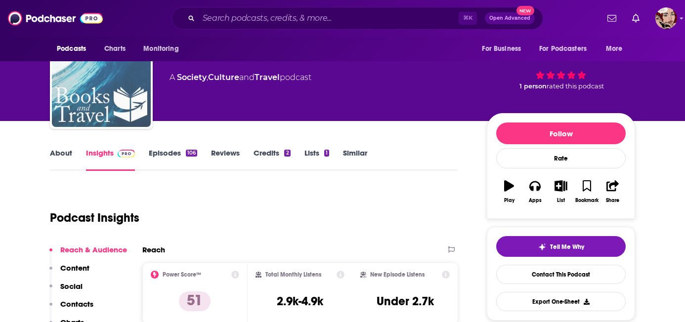
scroll to position [42, 0]
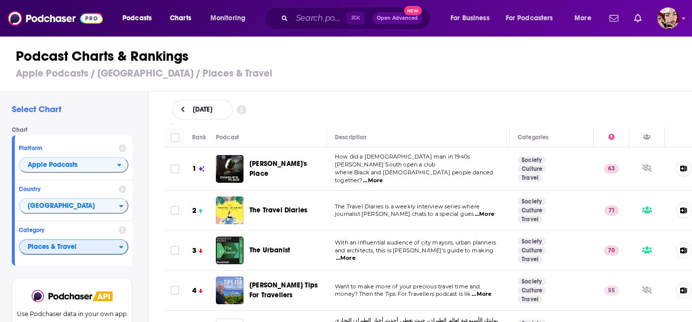
click at [97, 248] on span "Places & Travel" at bounding box center [69, 247] width 99 height 17
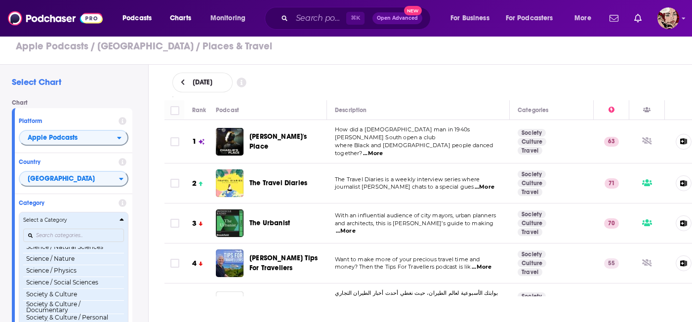
scroll to position [971, 0]
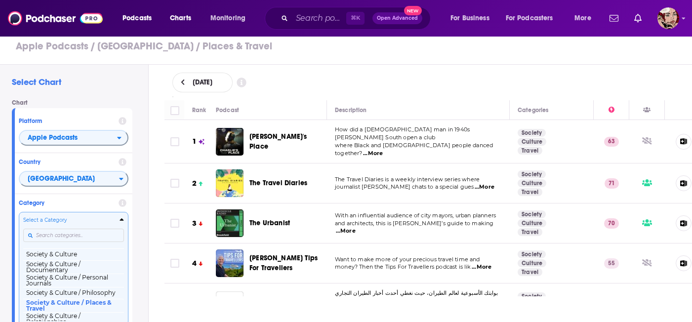
click at [97, 240] on input "Categories" at bounding box center [73, 235] width 101 height 13
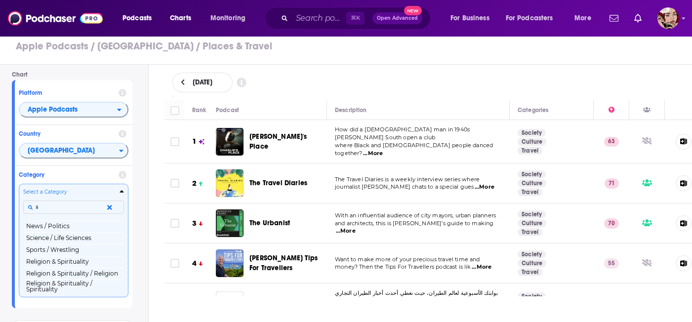
scroll to position [0, 0]
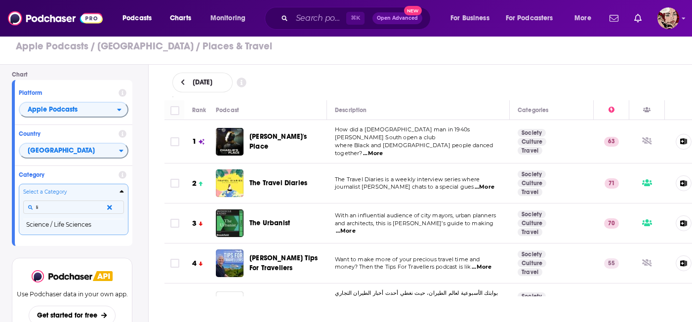
type input "l"
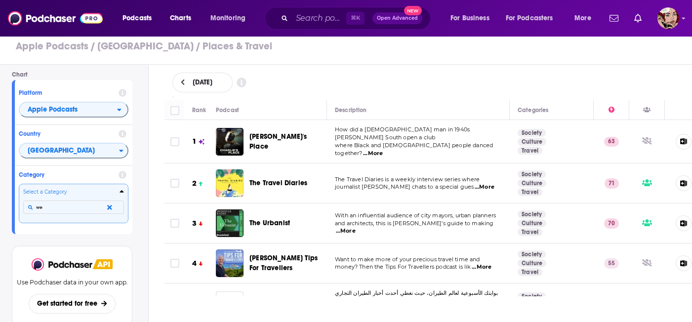
type input "w"
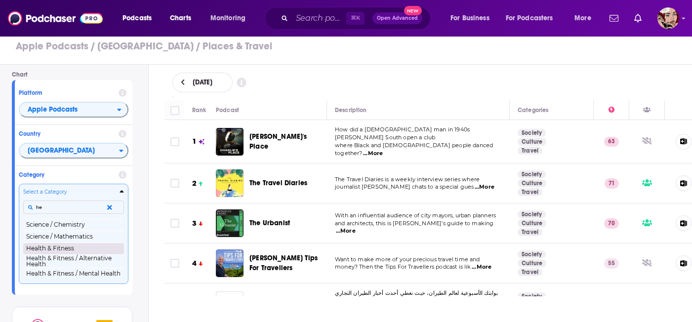
type input "he"
click at [73, 248] on button "Health & Fitness" at bounding box center [73, 249] width 101 height 12
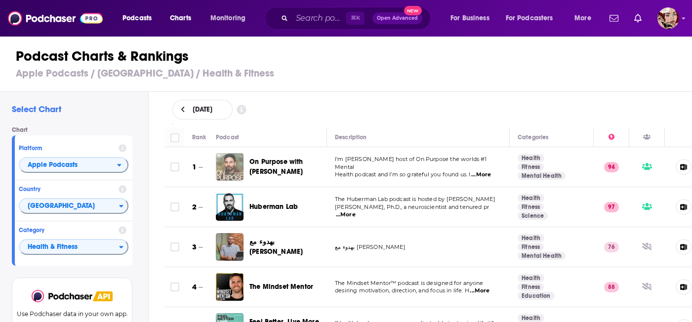
click at [230, 162] on img "On Purpose with Jay Shetty" at bounding box center [230, 167] width 28 height 28
